Goal: Task Accomplishment & Management: Complete application form

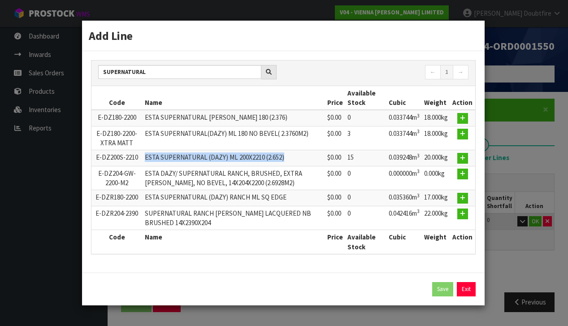
drag, startPoint x: 143, startPoint y: 157, endPoint x: 293, endPoint y: 156, distance: 149.3
click at [293, 156] on td "ESTA SUPERNATURAL (DAZY) ML 200X2210 (2.652)" at bounding box center [234, 158] width 182 height 16
copy td "ESTA SUPERNATURAL (DAZY) ML 200X2210 (2.652)"
click at [105, 164] on td "E-DZ200S-2210" at bounding box center [117, 158] width 52 height 16
click at [50, 76] on div "Add Line SUPERNATURAL ← 1 → Code Name Price Available Stock Cubic Weight Action…" at bounding box center [284, 163] width 568 height 326
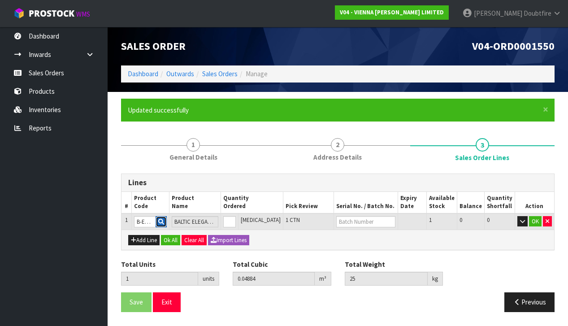
click at [164, 221] on icon "button" at bounding box center [161, 222] width 6 height 6
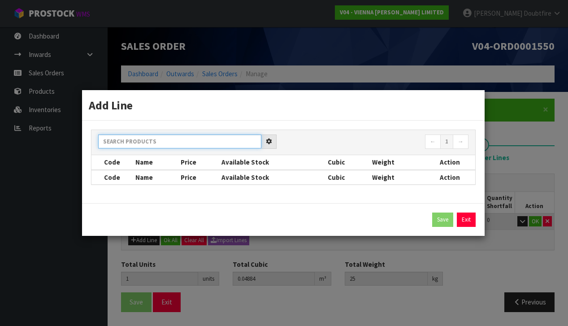
click at [146, 143] on div "← 1 → Code Name Price Available Stock Cubic Weight Action Code Name Price Avail…" at bounding box center [283, 157] width 385 height 55
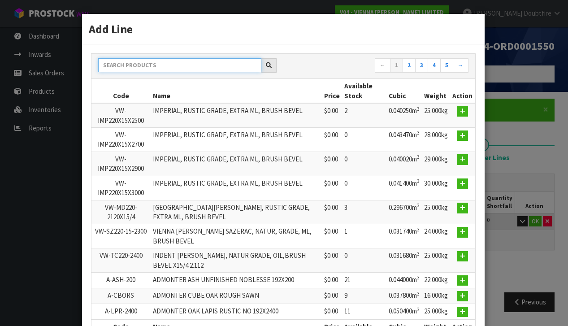
scroll to position [0, 0]
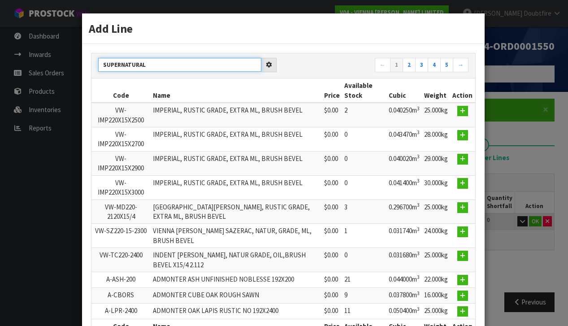
type input "SUPERNATURAL"
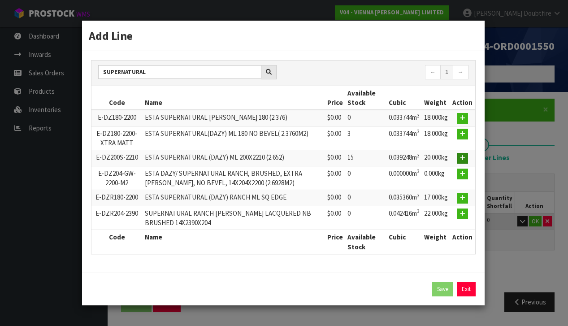
click at [463, 157] on icon "button" at bounding box center [462, 158] width 5 height 6
type input "E-DZ200S-2210"
type input "ESTA SUPERNATURAL (DAZY) ML 200X2210 (2.652)"
type input "0.039248"
type input "20"
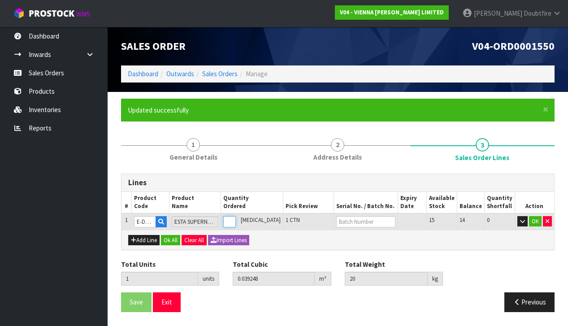
type input "2"
type input "0.078496"
type input "40"
click at [236, 218] on input "2" at bounding box center [229, 221] width 13 height 11
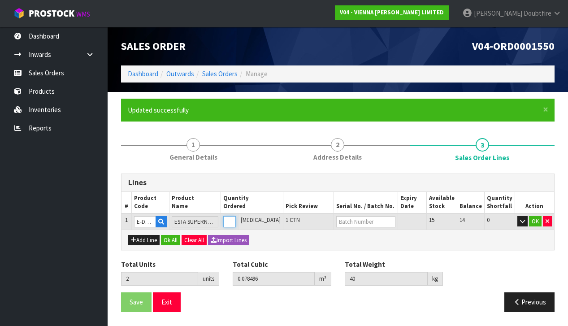
type input "3"
type input "0.117744"
type input "60"
click at [236, 218] on input "3" at bounding box center [229, 221] width 13 height 11
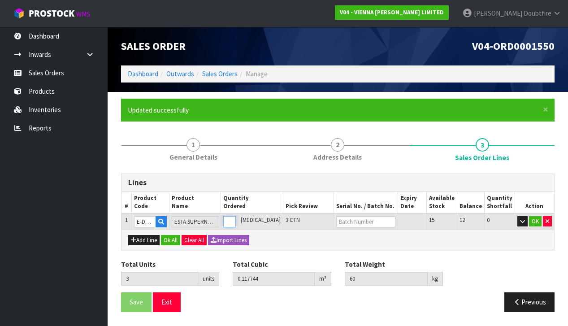
type input "4"
type input "0.156992"
type input "80"
click at [236, 218] on input "4" at bounding box center [229, 221] width 13 height 11
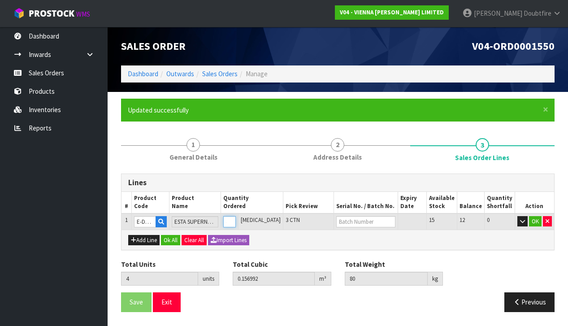
type input "5"
type input "0.19624"
type input "100"
click at [236, 218] on input "5" at bounding box center [229, 221] width 13 height 11
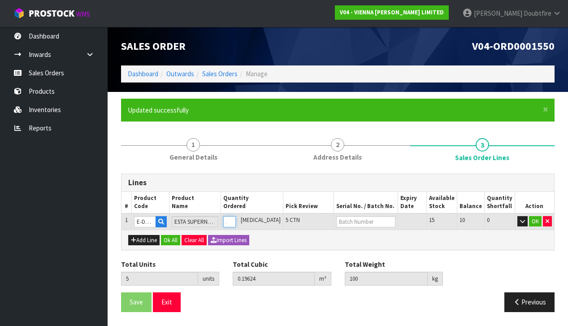
type input "6"
type input "0.235488"
type input "120"
click at [236, 218] on input "6" at bounding box center [229, 221] width 13 height 11
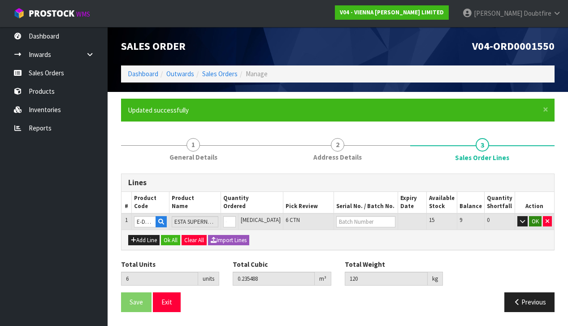
click at [536, 221] on button "OK" at bounding box center [535, 221] width 13 height 11
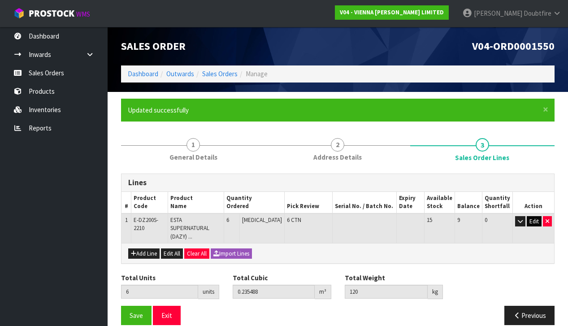
click at [536, 220] on button "Edit" at bounding box center [534, 221] width 15 height 11
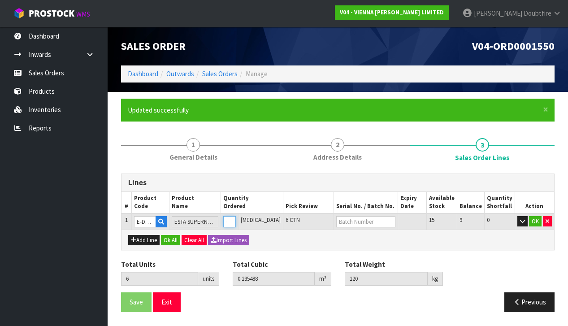
type input "5"
type input "0.19624"
type input "100"
click at [236, 221] on input "5" at bounding box center [229, 221] width 13 height 11
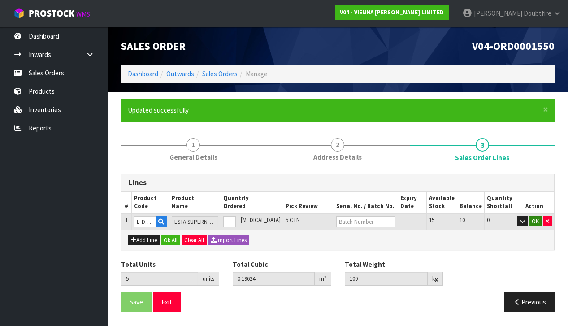
click at [541, 219] on button "OK" at bounding box center [535, 221] width 13 height 11
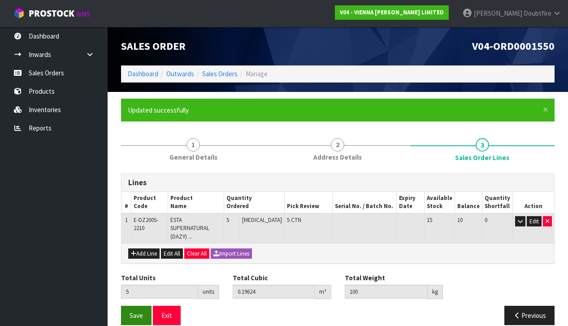
click at [143, 310] on button "Save" at bounding box center [136, 315] width 30 height 19
drag, startPoint x: 140, startPoint y: 307, endPoint x: 135, endPoint y: 305, distance: 5.4
click at [140, 311] on span "Save" at bounding box center [136, 315] width 13 height 9
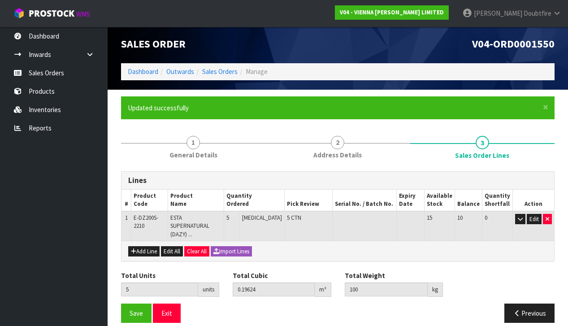
scroll to position [2, 0]
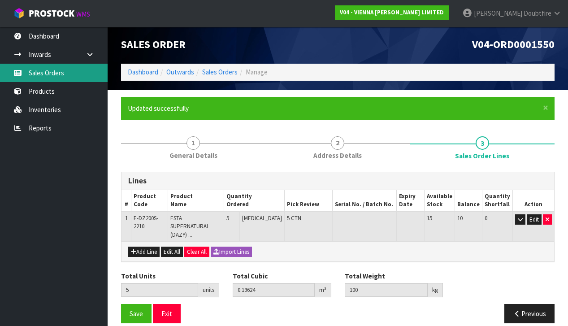
click at [42, 74] on link "Sales Orders" at bounding box center [54, 73] width 108 height 18
